Goal: Answer question/provide support: Answer question/provide support

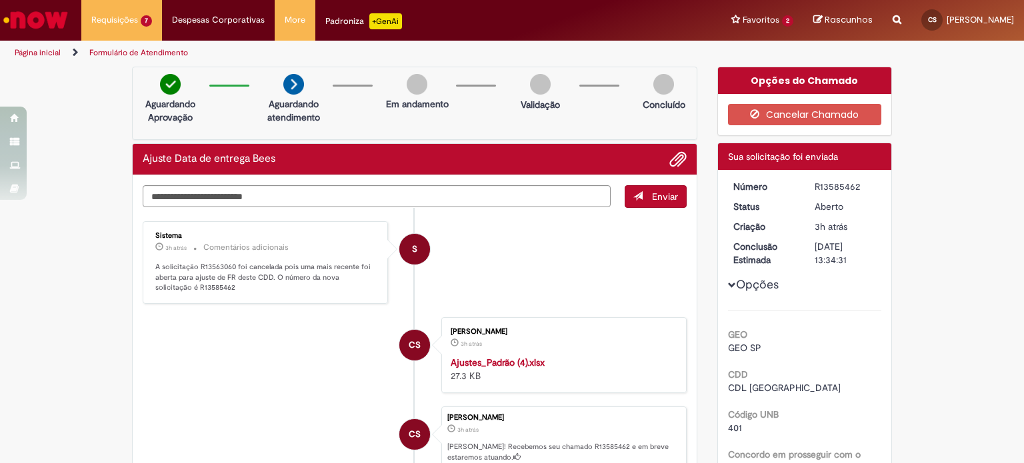
click at [0, 0] on link "Exibir Todas as Solicitações" at bounding box center [0, 0] width 0 height 0
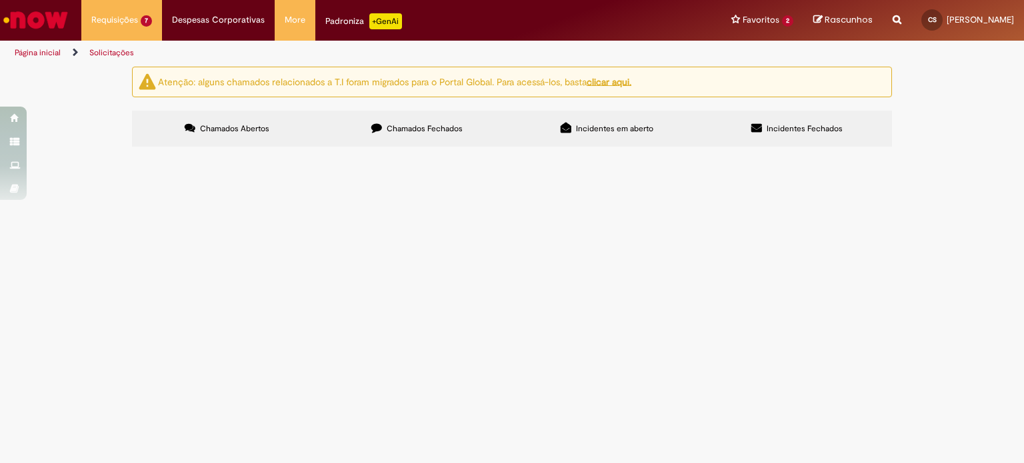
click at [0, 0] on span "Olá, boa tarde! Por gentileza, poderiam criar o cód EG para a loja em anexo? Ob…" at bounding box center [0, 0] width 0 height 0
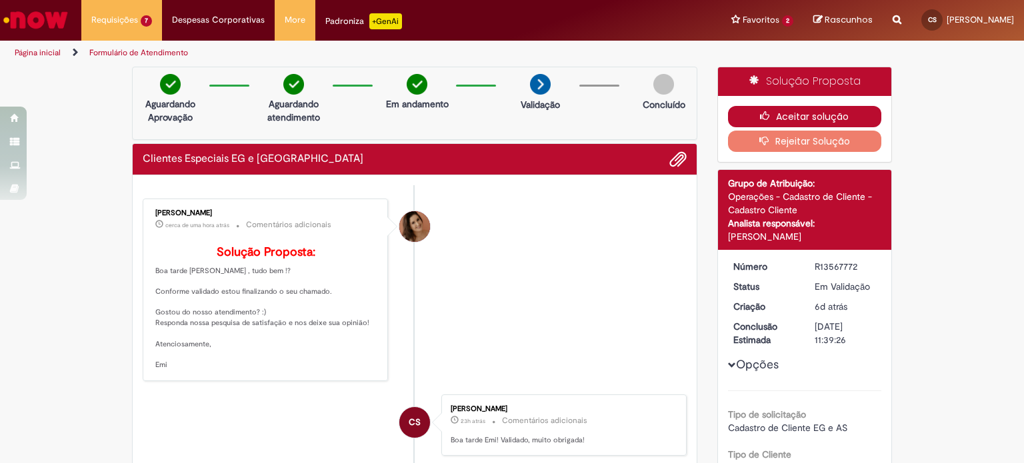
click at [818, 111] on button "Aceitar solução" at bounding box center [805, 116] width 154 height 21
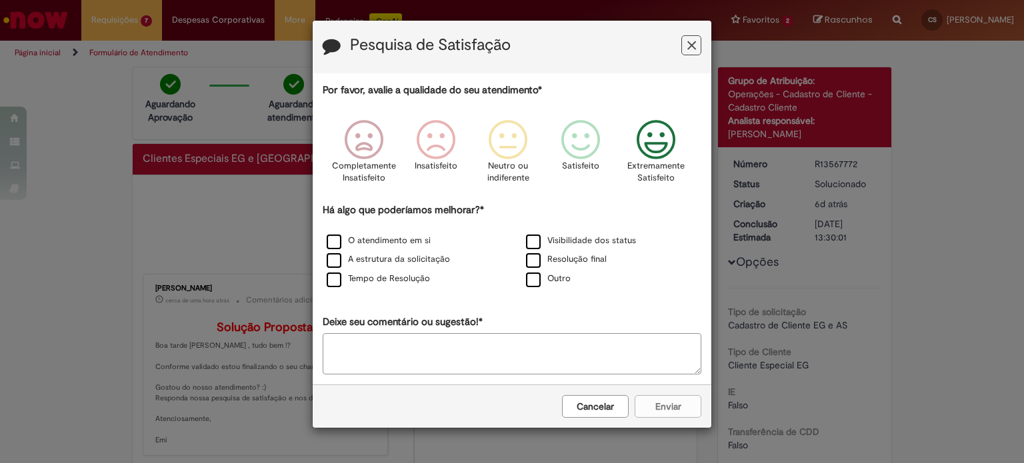
click at [646, 145] on icon "Feedback" at bounding box center [656, 140] width 50 height 40
click at [379, 239] on label "O atendimento em si" at bounding box center [379, 241] width 104 height 13
click at [330, 258] on label "A estrutura da solicitação" at bounding box center [388, 259] width 123 height 13
click at [336, 280] on label "Tempo de Resolução" at bounding box center [378, 279] width 103 height 13
click at [535, 241] on label "Visibilidade dos status" at bounding box center [581, 241] width 110 height 13
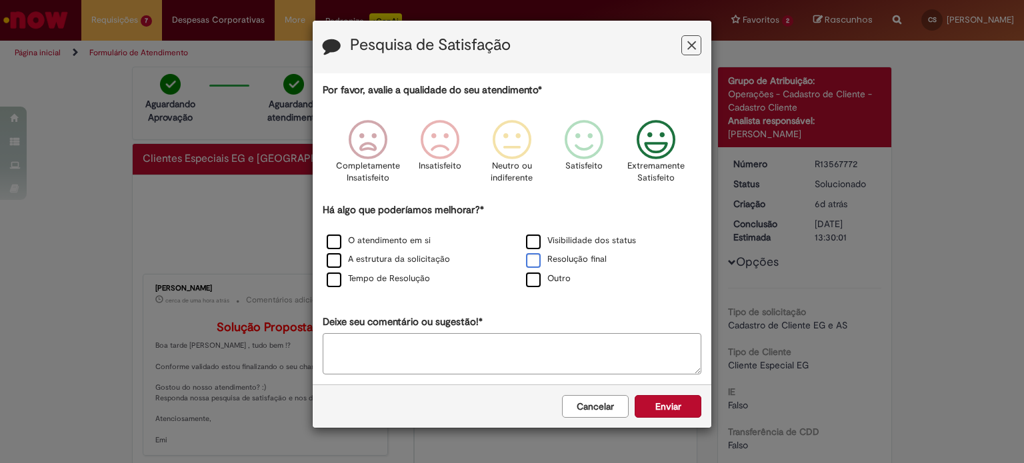
click at [534, 256] on label "Resolução final" at bounding box center [566, 259] width 81 height 13
click at [650, 399] on button "Enviar" at bounding box center [667, 406] width 67 height 23
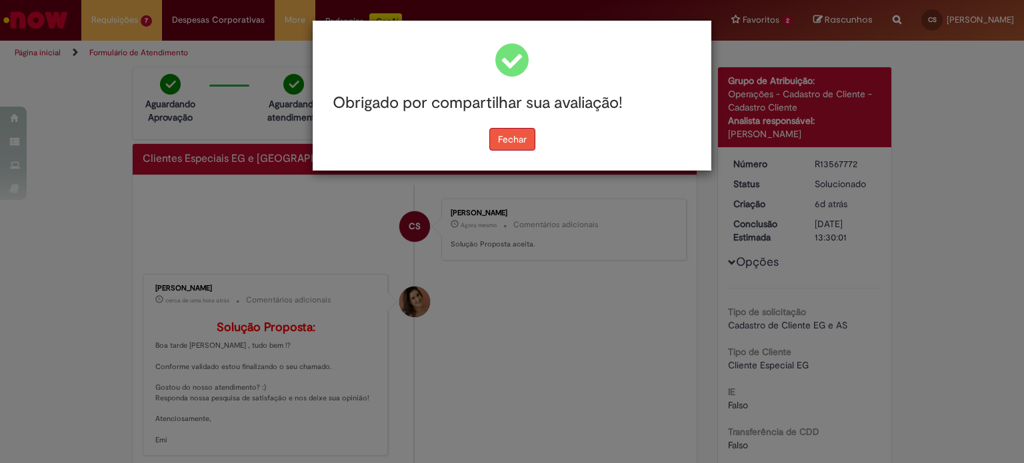
click at [504, 138] on button "Fechar" at bounding box center [512, 139] width 46 height 23
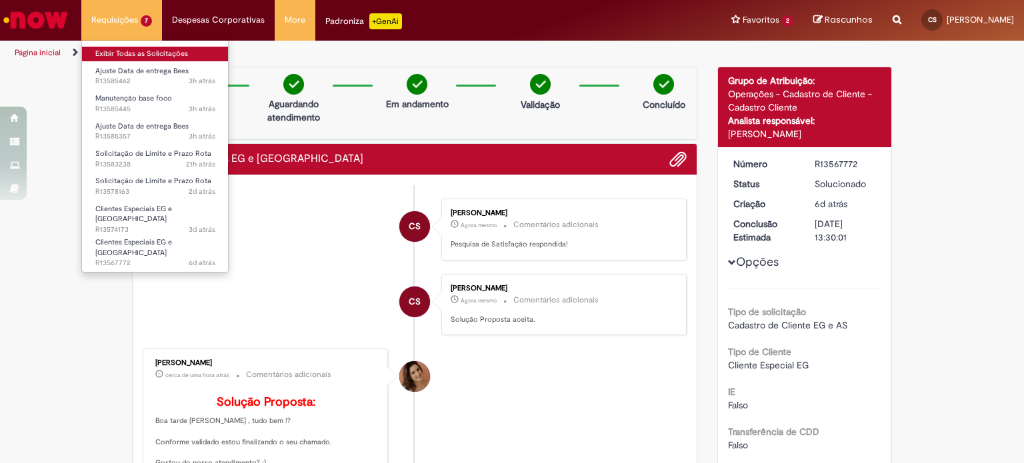
click at [119, 57] on link "Exibir Todas as Solicitações" at bounding box center [155, 54] width 147 height 15
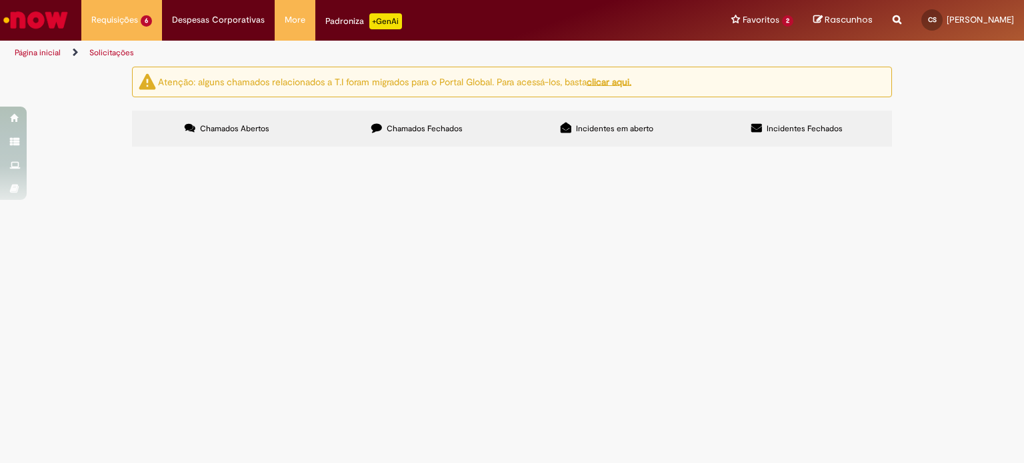
click at [0, 0] on span "Olá, boa tarde! Por gentileza, poderiam realizar as alterações de cadastro conf…" at bounding box center [0, 0] width 0 height 0
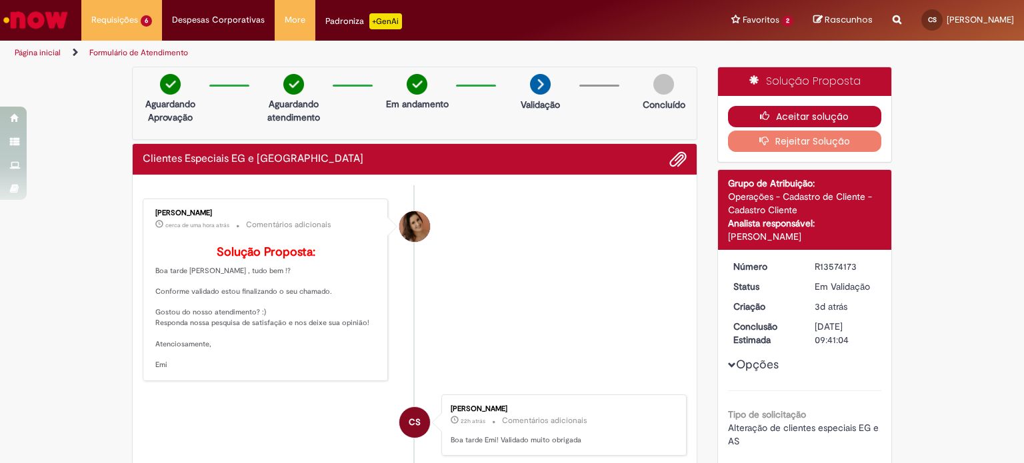
click at [765, 111] on icon "button" at bounding box center [768, 115] width 16 height 9
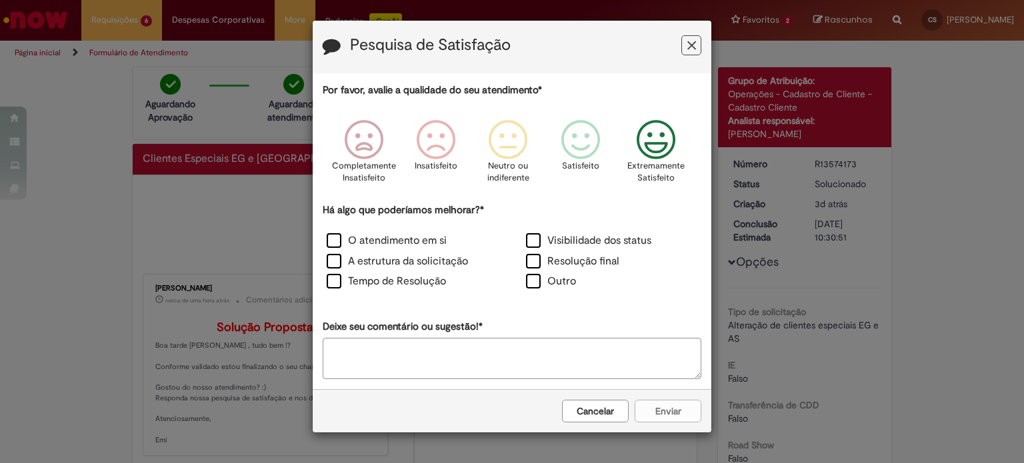
click at [660, 138] on icon "Feedback" at bounding box center [656, 140] width 50 height 40
click at [339, 238] on label "O atendimento em si" at bounding box center [387, 240] width 120 height 15
click at [333, 261] on label "A estrutura da solicitação" at bounding box center [397, 261] width 141 height 15
click at [333, 282] on label "Tempo de Resolução" at bounding box center [386, 281] width 119 height 15
click at [541, 237] on label "Visibilidade dos status" at bounding box center [588, 240] width 125 height 15
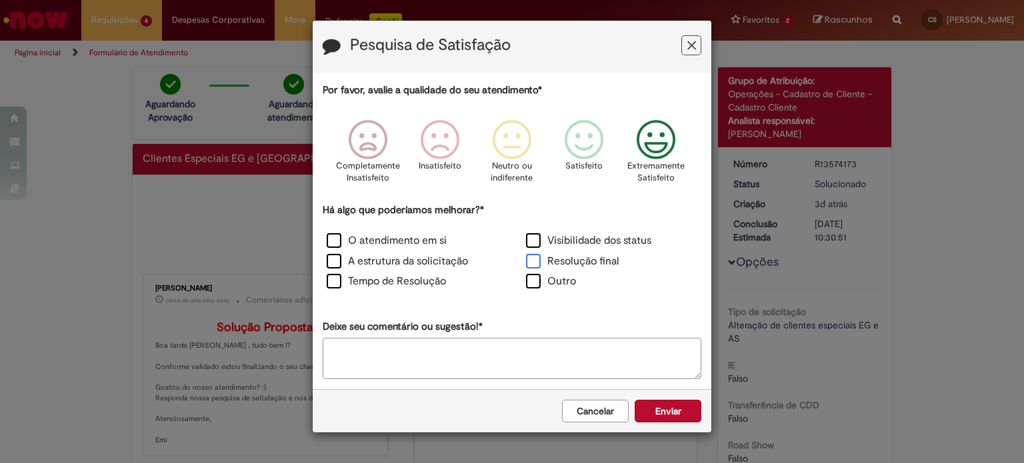
click at [532, 259] on label "Resolução final" at bounding box center [572, 261] width 93 height 15
click at [653, 415] on button "Enviar" at bounding box center [667, 411] width 67 height 23
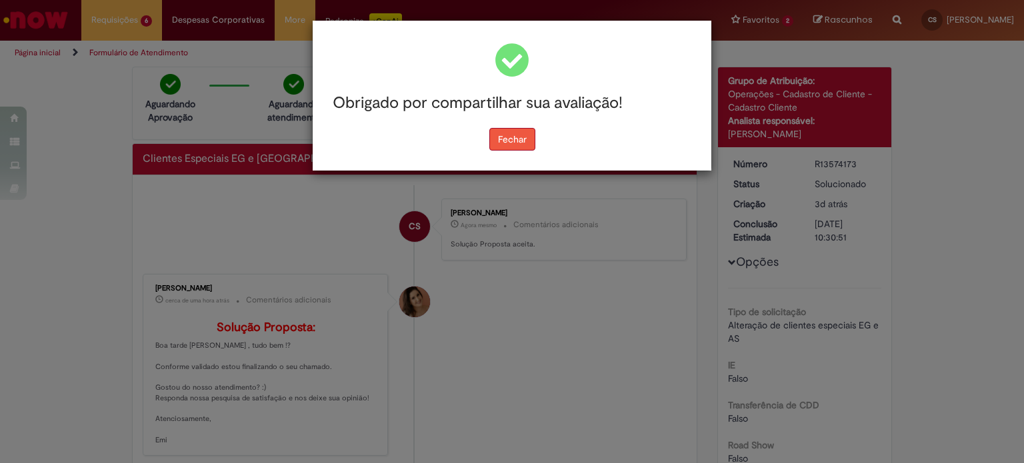
click at [515, 141] on button "Fechar" at bounding box center [512, 139] width 46 height 23
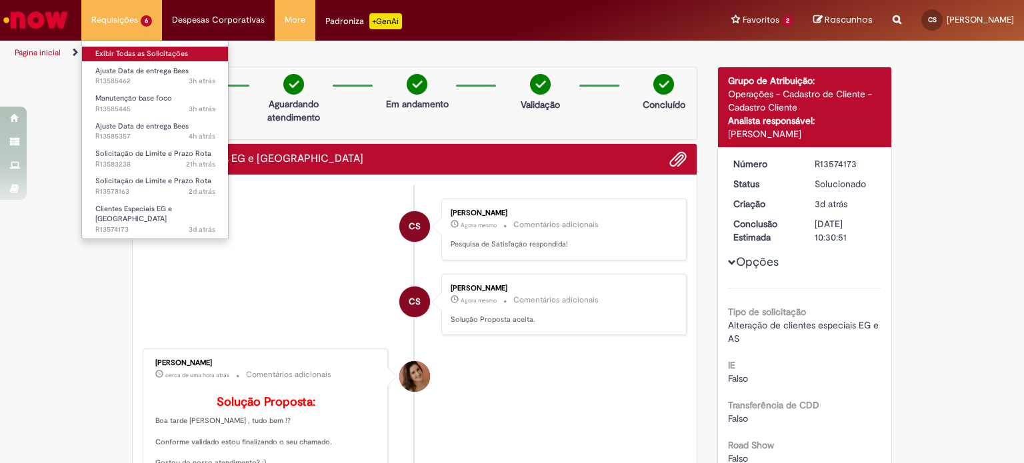
click at [134, 55] on link "Exibir Todas as Solicitações" at bounding box center [155, 54] width 147 height 15
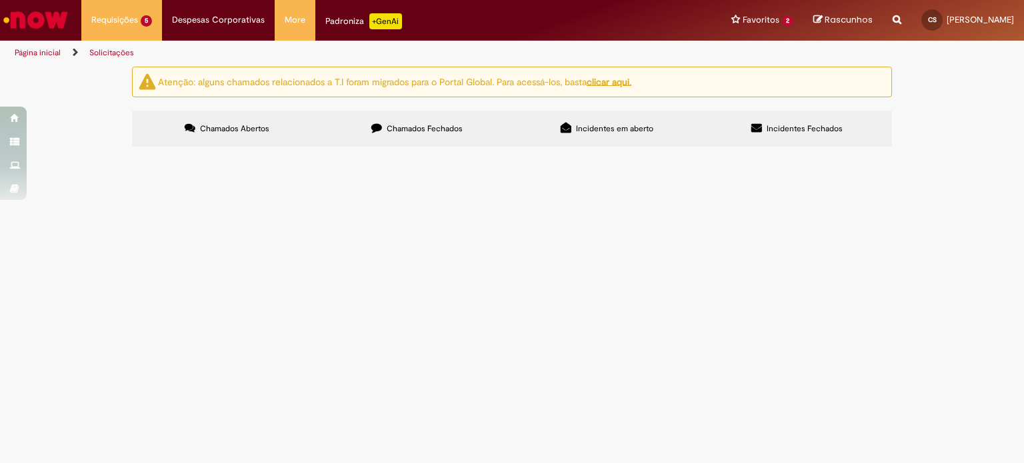
click at [0, 0] on span "Olá, boa tarde! Por gentileza, poderiam ajustar o limite de crédito da loja par…" at bounding box center [0, 0] width 0 height 0
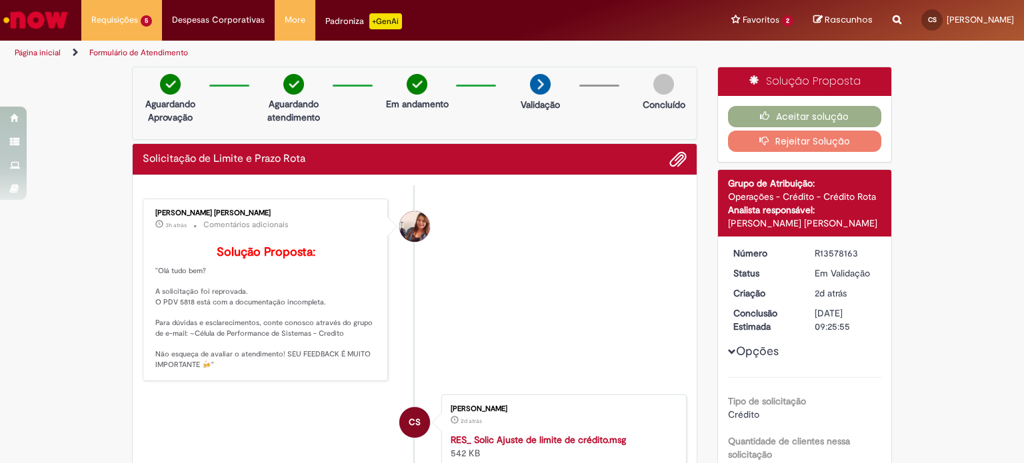
click at [833, 139] on button "Rejeitar Solução" at bounding box center [805, 141] width 154 height 21
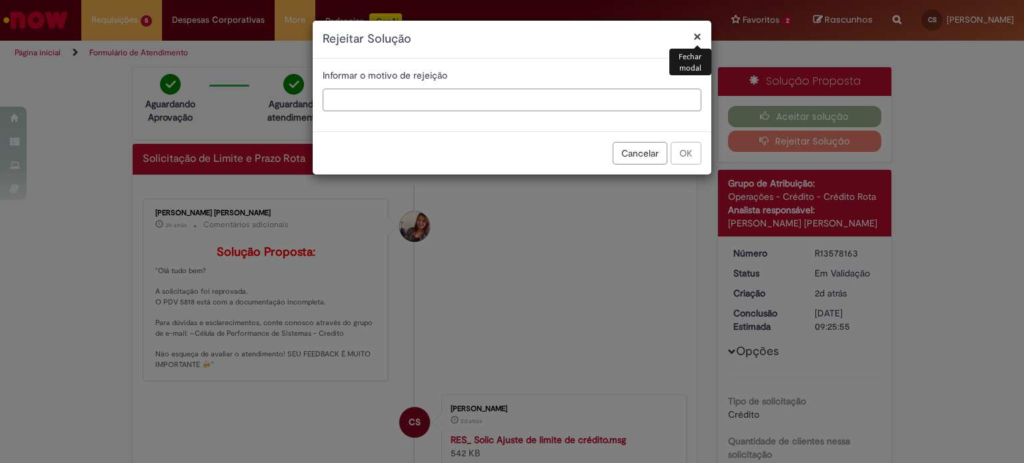
click at [449, 95] on input "text" at bounding box center [512, 100] width 379 height 23
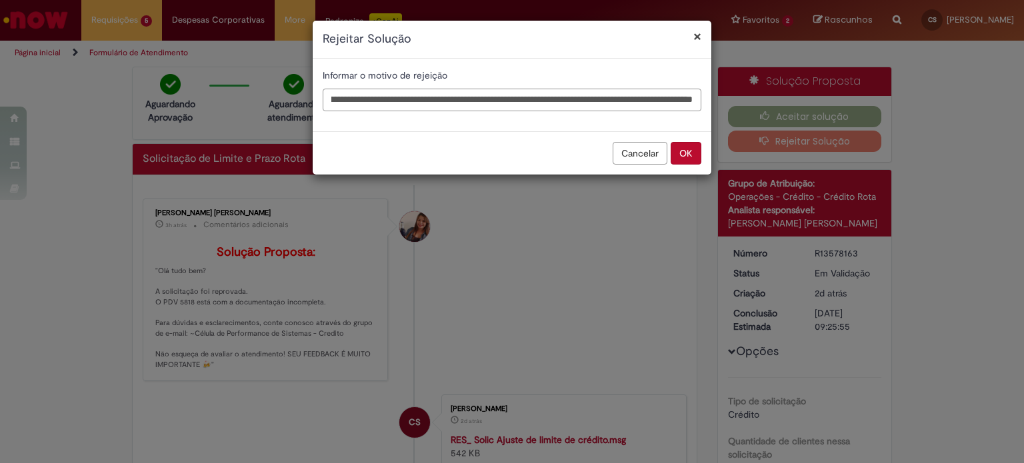
scroll to position [0, 285]
type input "**********"
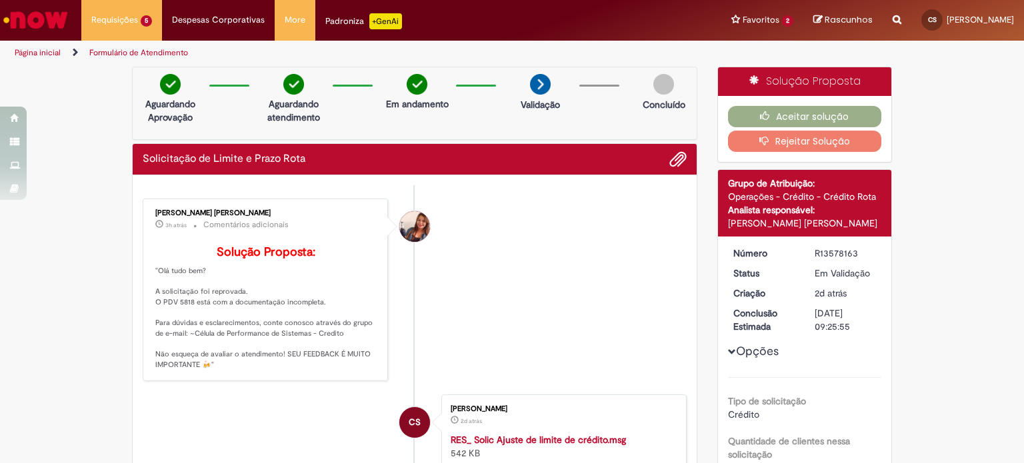
scroll to position [0, 0]
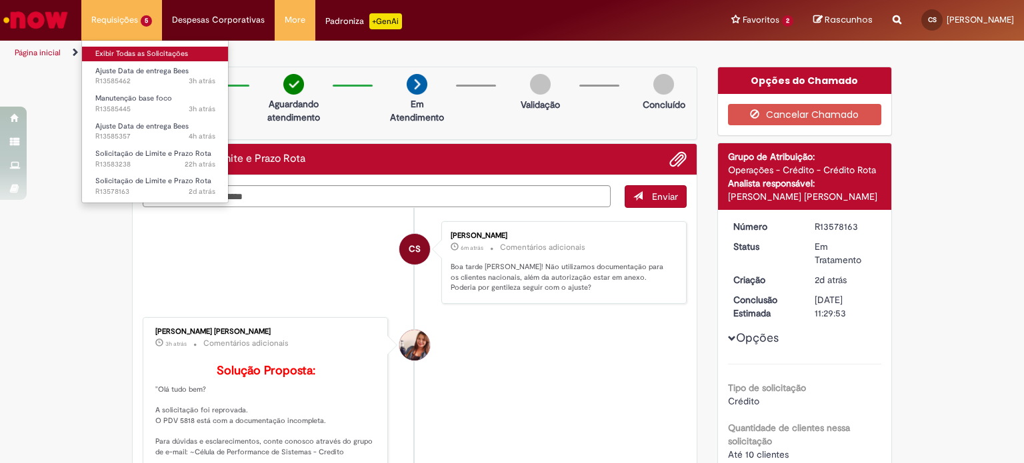
click at [124, 53] on link "Exibir Todas as Solicitações" at bounding box center [155, 54] width 147 height 15
